Goal: Information Seeking & Learning: Learn about a topic

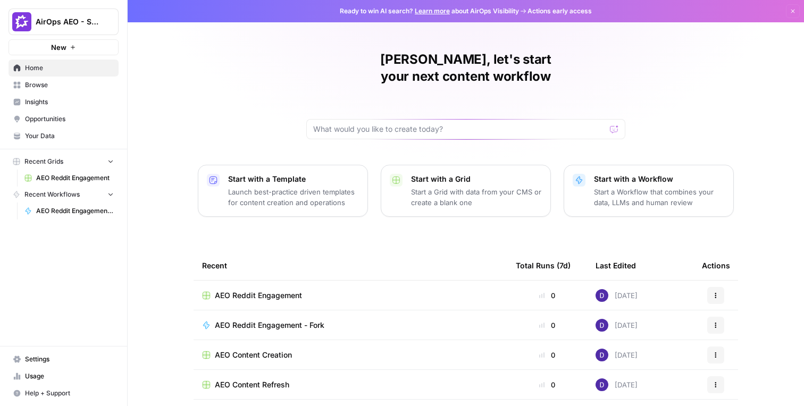
click at [64, 77] on link "Browse" at bounding box center [64, 85] width 110 height 17
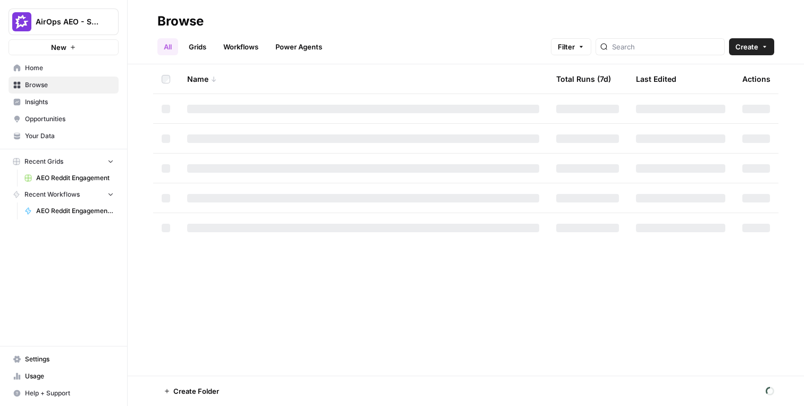
click at [65, 69] on span "Home" at bounding box center [69, 68] width 89 height 10
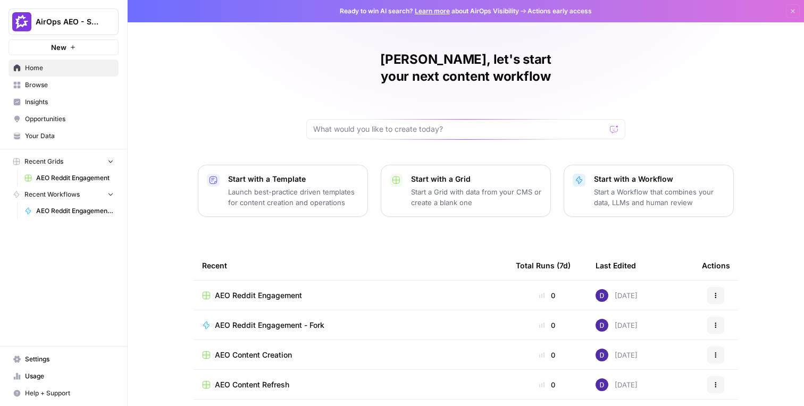
click at [71, 84] on span "Browse" at bounding box center [69, 85] width 89 height 10
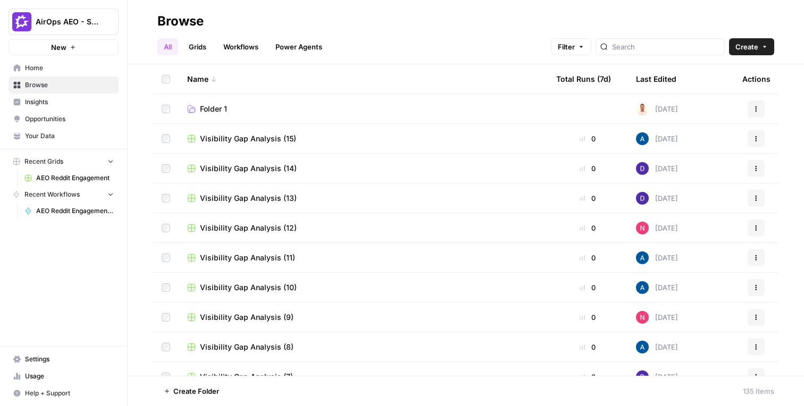
click at [87, 101] on span "Insights" at bounding box center [69, 102] width 89 height 10
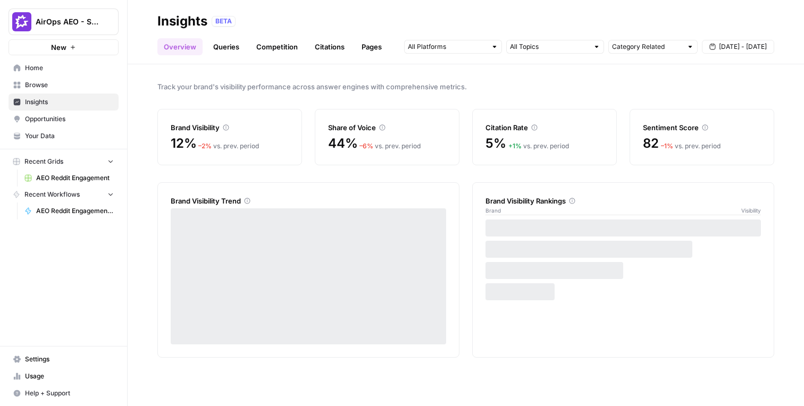
click at [361, 51] on link "Pages" at bounding box center [371, 46] width 33 height 17
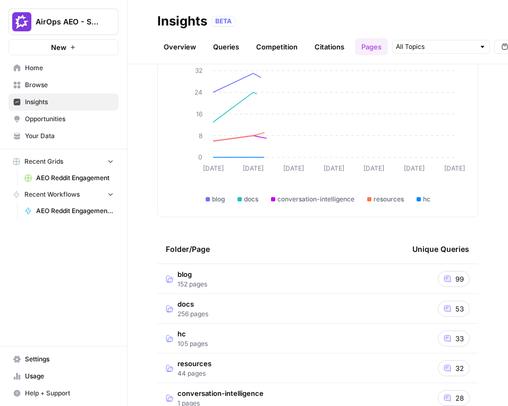
scroll to position [143, 0]
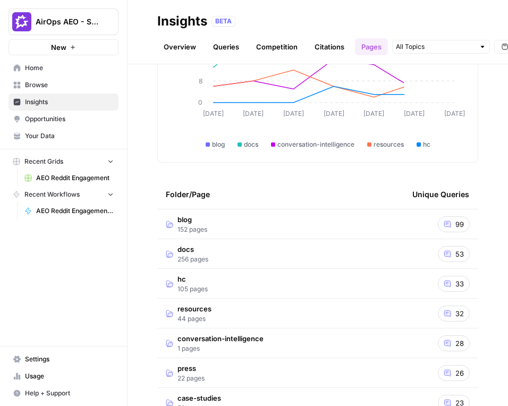
click at [331, 238] on td "blog 152 pages" at bounding box center [280, 223] width 247 height 29
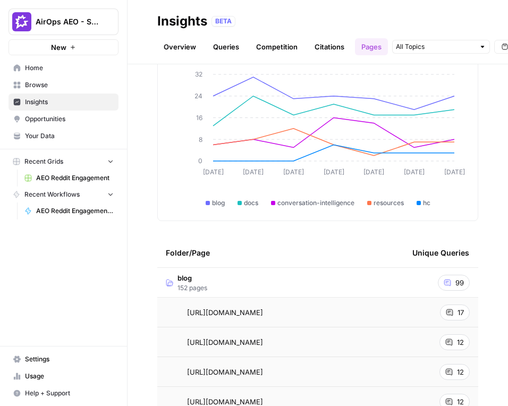
scroll to position [119, 0]
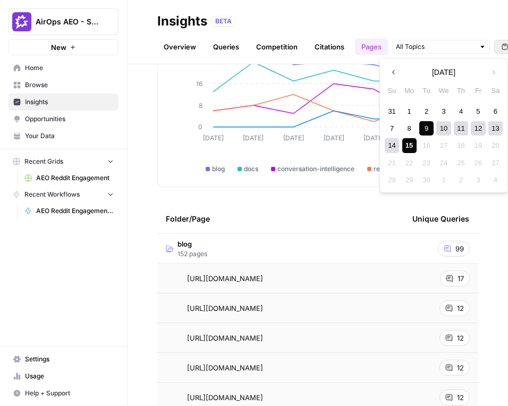
click at [427, 126] on div "9" at bounding box center [426, 128] width 14 height 14
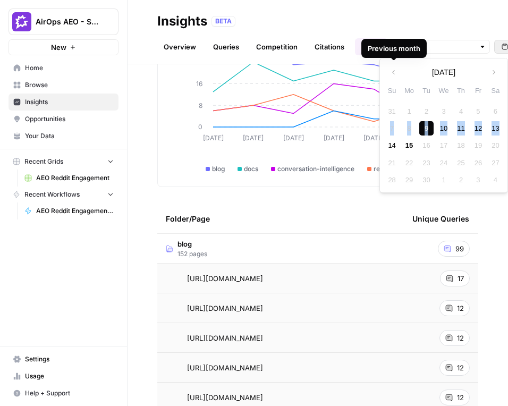
click at [427, 126] on div "9" at bounding box center [426, 128] width 14 height 14
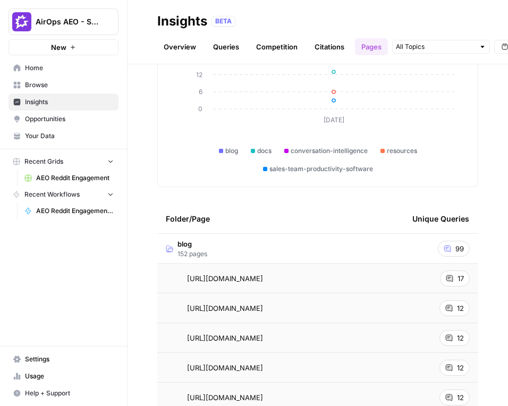
scroll to position [131, 0]
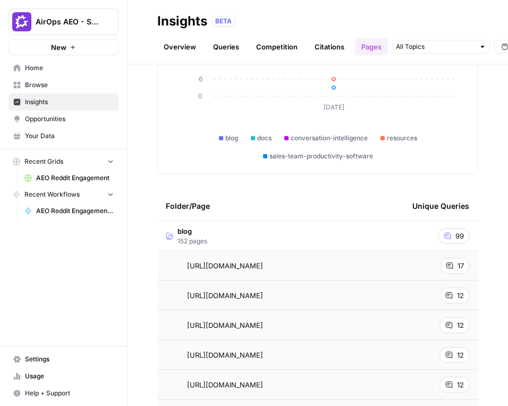
click at [340, 241] on td "blog 152 pages" at bounding box center [280, 235] width 247 height 29
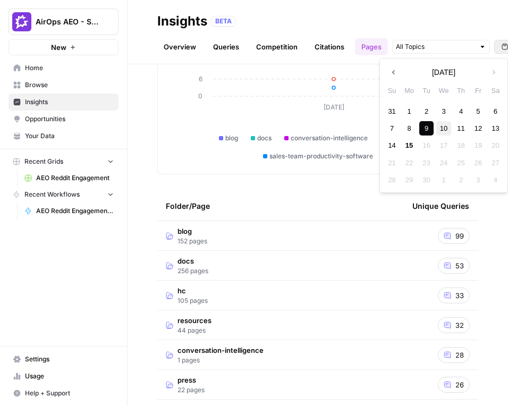
click at [443, 123] on div "10" at bounding box center [443, 128] width 14 height 14
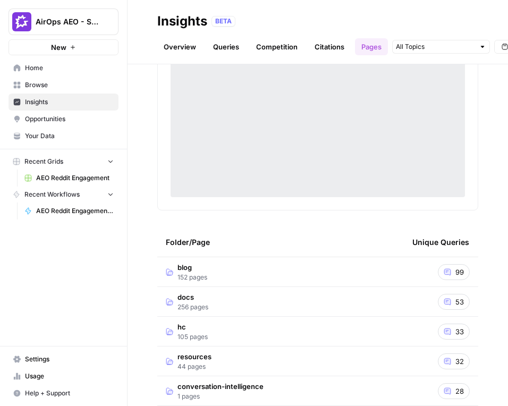
scroll to position [131, 0]
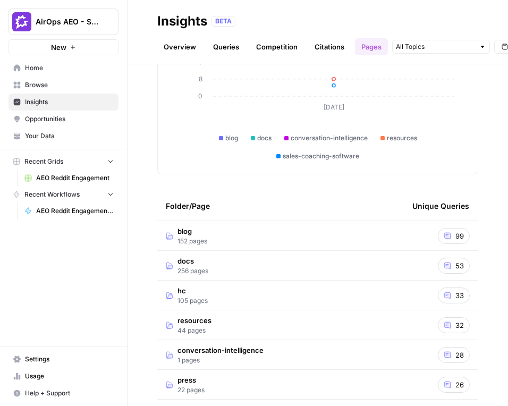
click at [502, 48] on icon "button" at bounding box center [505, 47] width 6 height 6
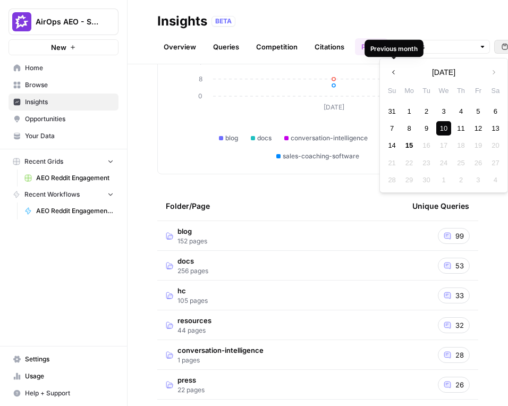
click at [397, 69] on icon "button" at bounding box center [393, 72] width 7 height 7
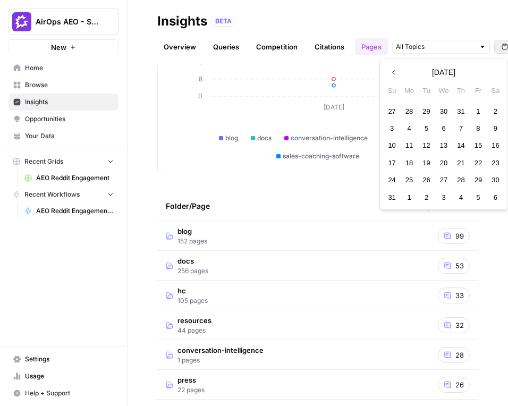
click at [397, 69] on icon "button" at bounding box center [393, 72] width 7 height 7
click at [428, 125] on div "10" at bounding box center [426, 128] width 14 height 14
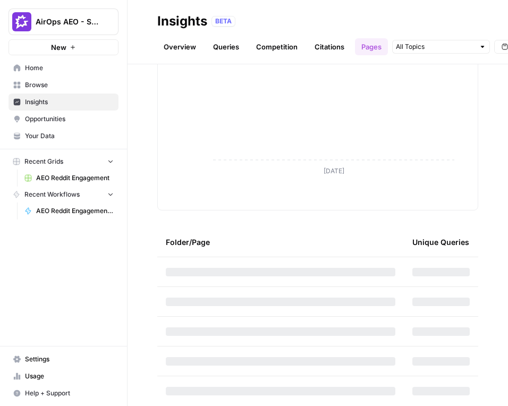
scroll to position [131, 0]
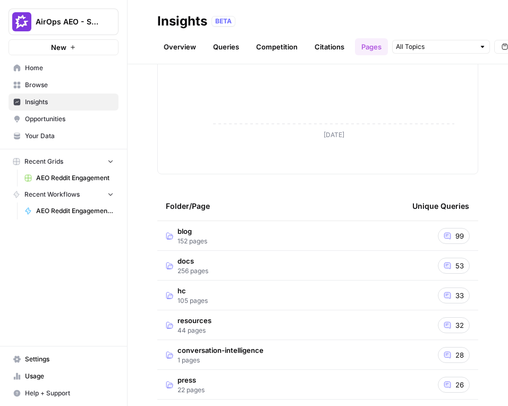
click at [276, 241] on td "blog 152 pages" at bounding box center [280, 235] width 247 height 29
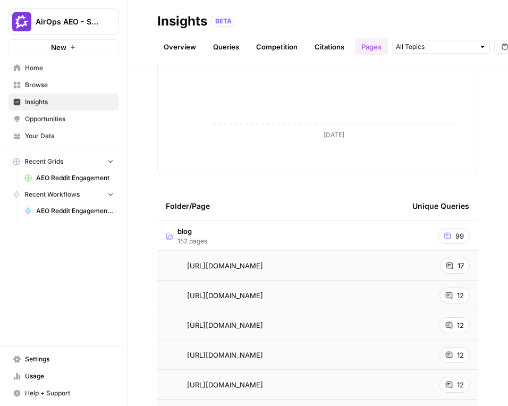
click at [249, 238] on td "blog 152 pages" at bounding box center [280, 235] width 247 height 29
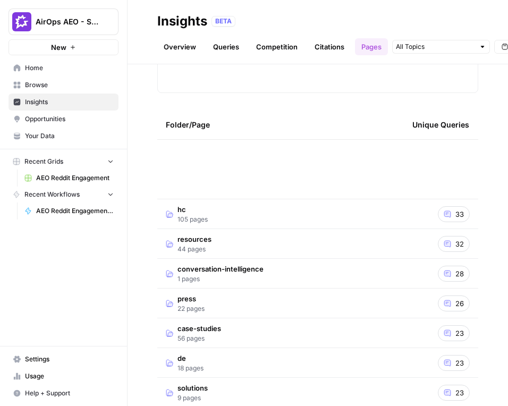
scroll to position [588, 0]
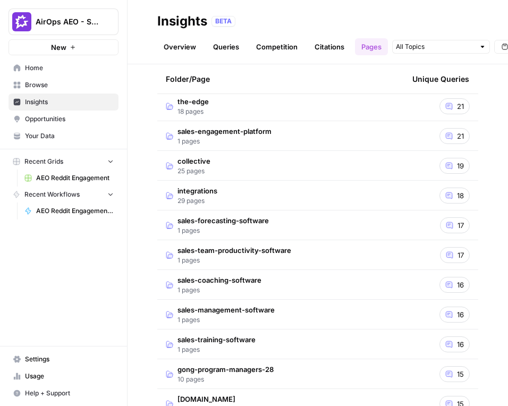
click at [238, 316] on span "1 pages" at bounding box center [225, 320] width 97 height 10
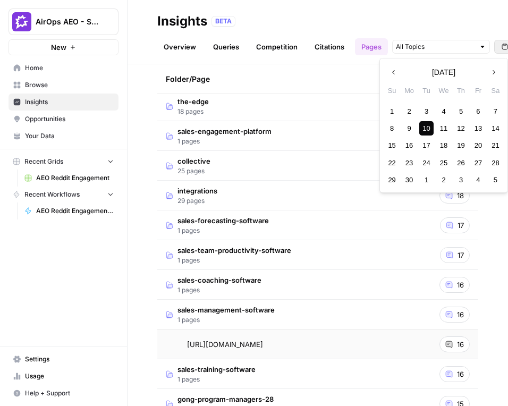
click at [492, 71] on icon "button" at bounding box center [493, 72] width 7 height 7
click at [423, 126] on div "9" at bounding box center [426, 128] width 14 height 14
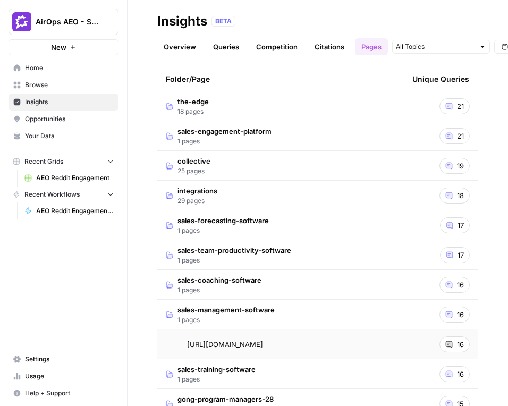
click at [267, 317] on span "1 pages" at bounding box center [225, 320] width 97 height 10
click at [266, 317] on span "1 pages" at bounding box center [225, 320] width 97 height 10
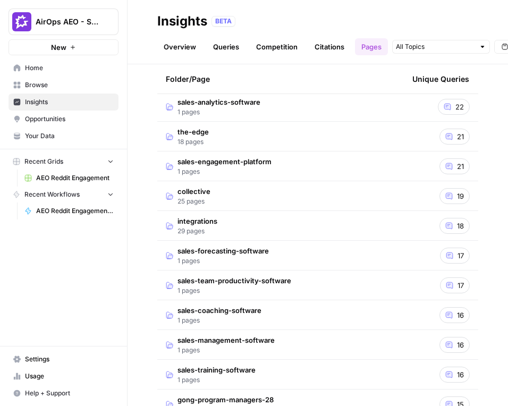
scroll to position [568, 0]
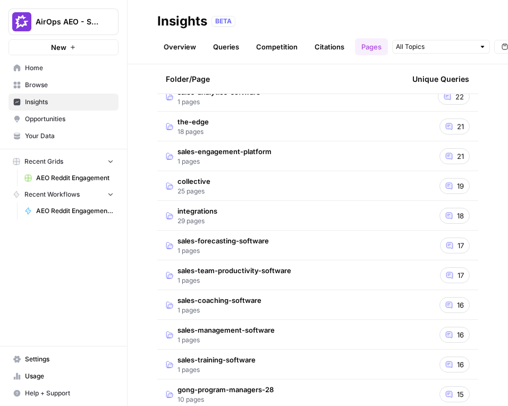
click at [359, 331] on td "sales-management-software 1 pages" at bounding box center [280, 334] width 247 height 29
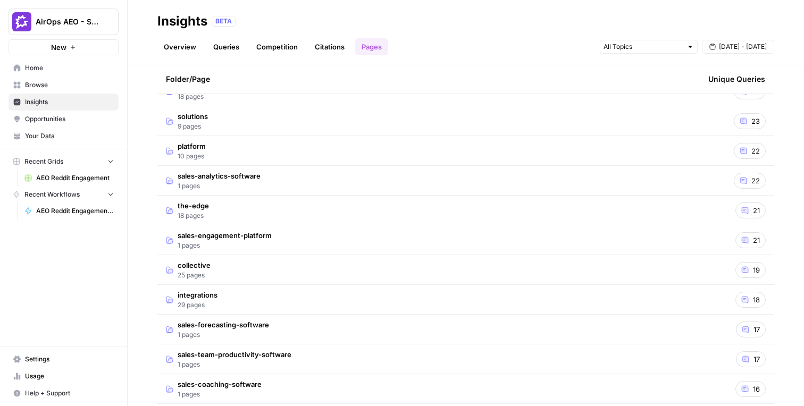
scroll to position [0, 0]
